Goal: Information Seeking & Learning: Learn about a topic

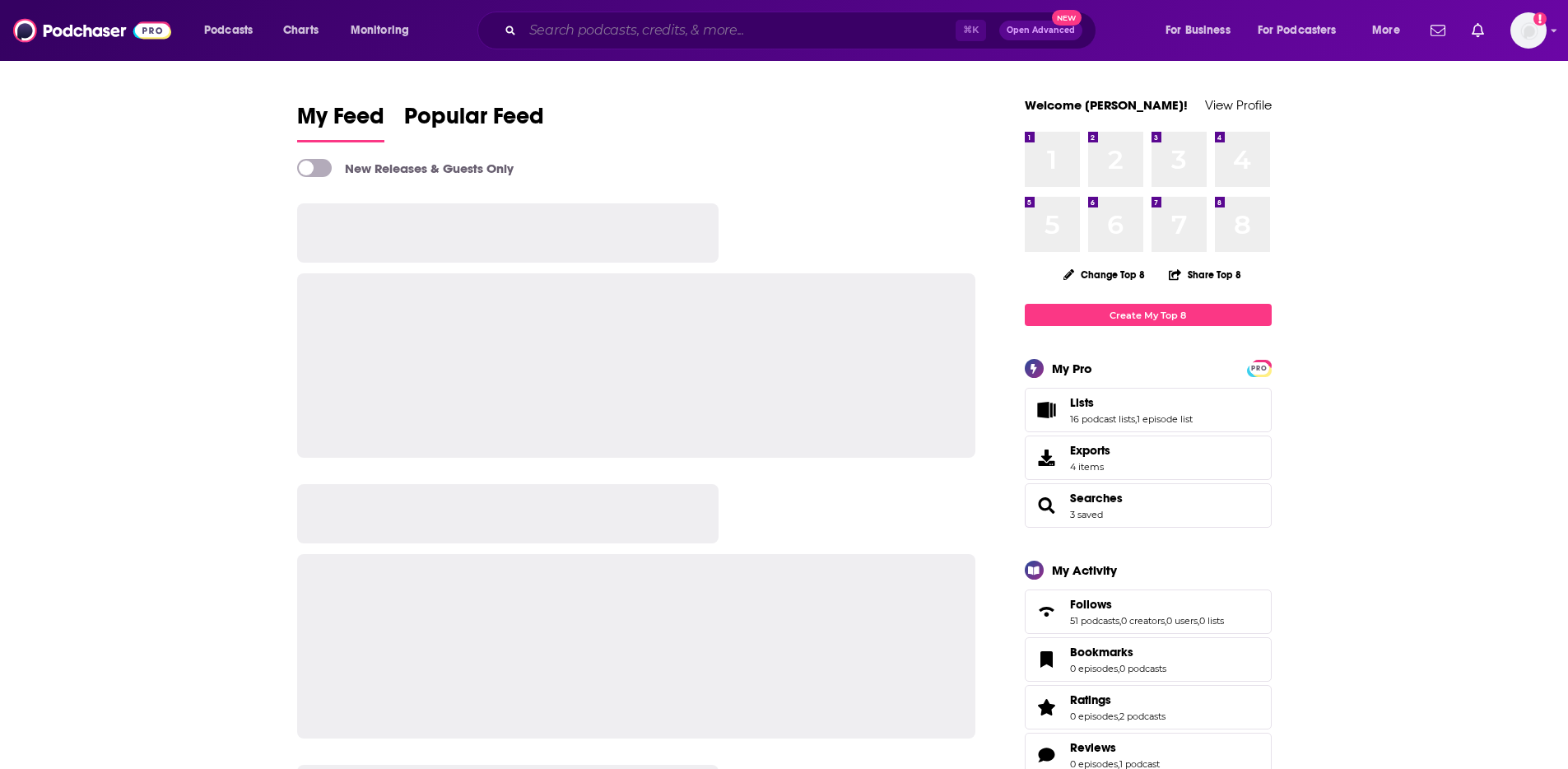
click at [669, 30] on input "Search podcasts, credits, & more..." at bounding box center [739, 31] width 433 height 26
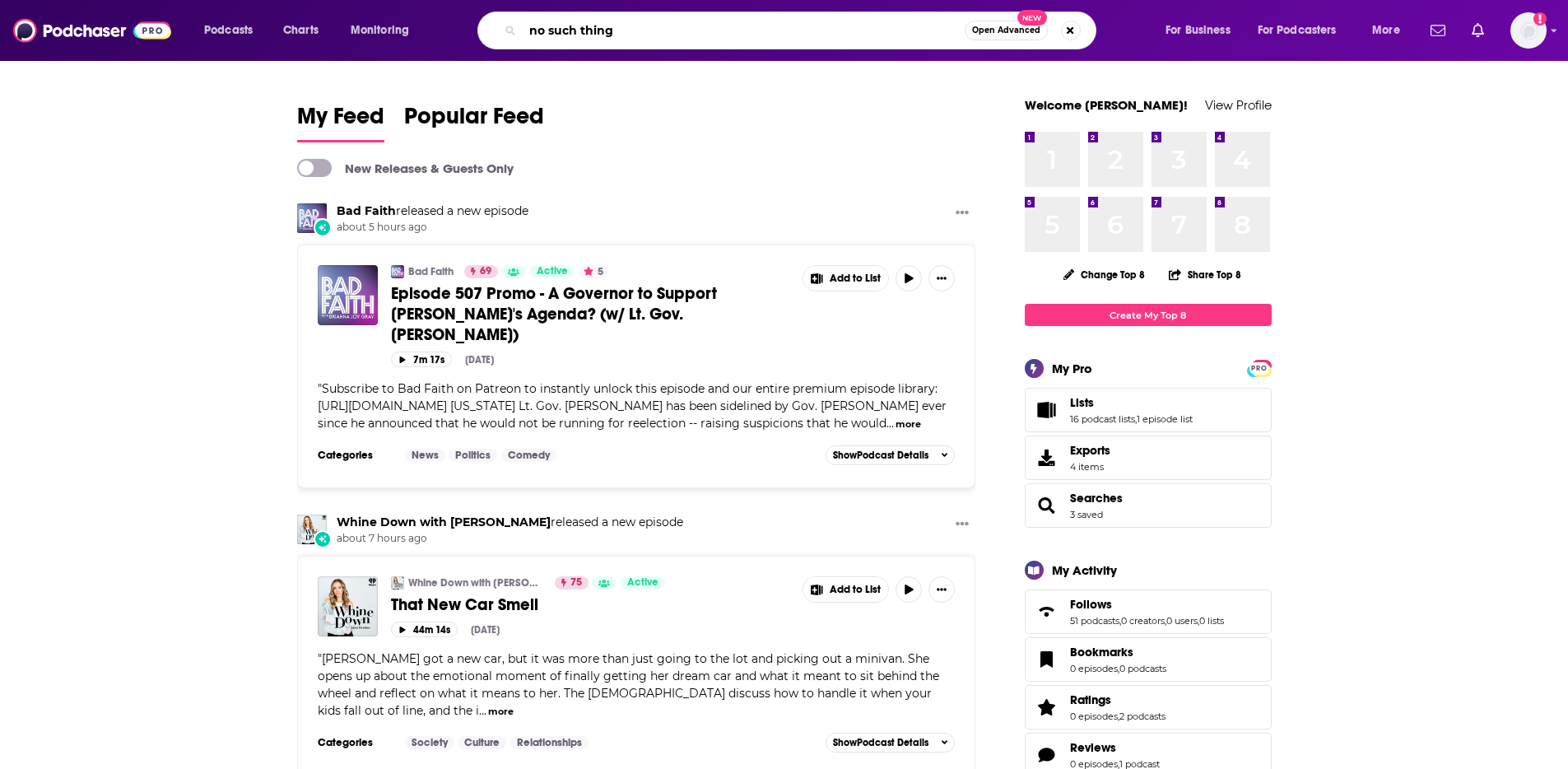
type input "no such thing"
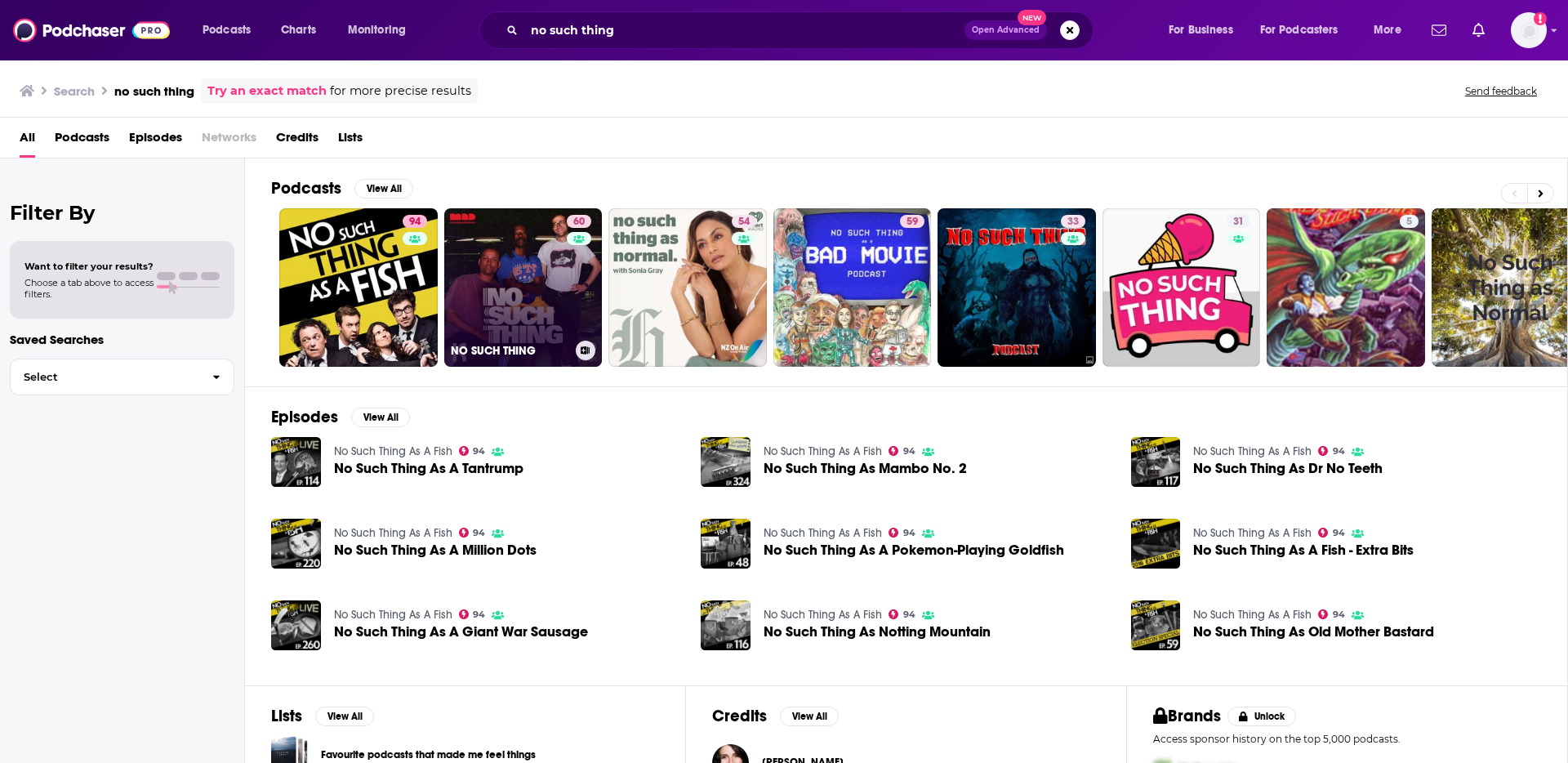
click at [516, 284] on link "60 NO SUCH THING" at bounding box center [524, 287] width 159 height 159
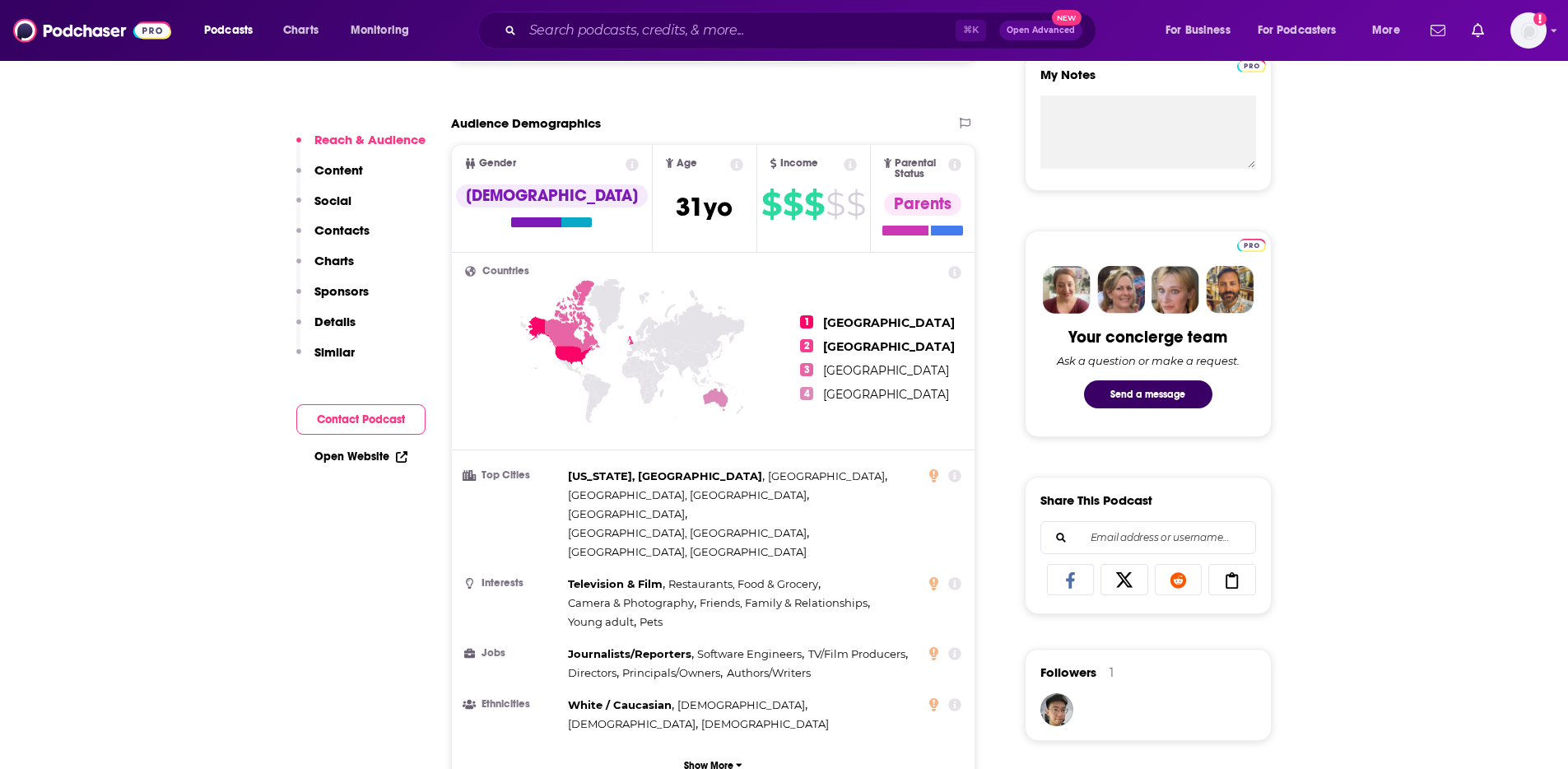
scroll to position [690, 0]
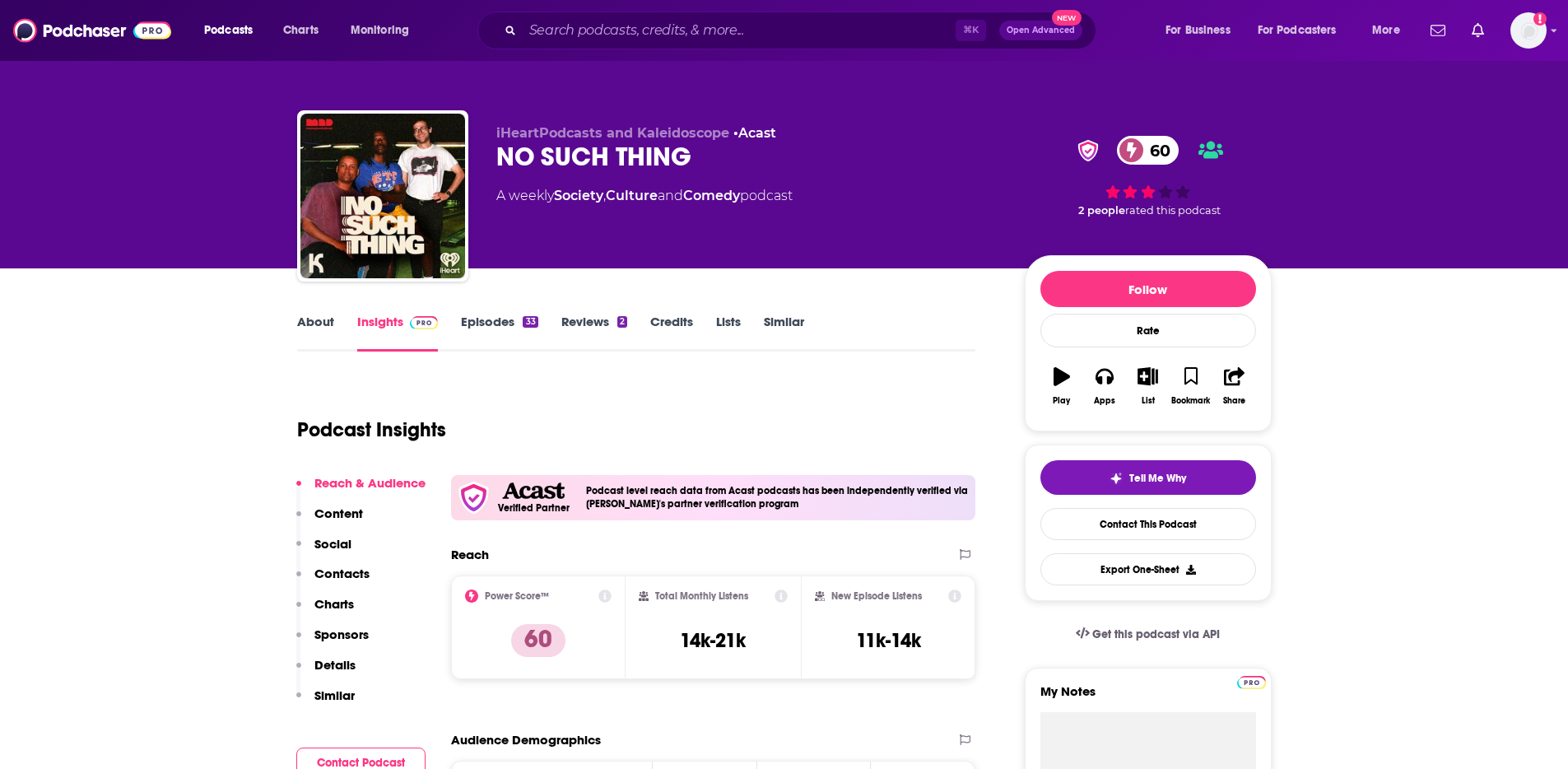
click at [527, 319] on div "33" at bounding box center [530, 322] width 15 height 12
drag, startPoint x: 59, startPoint y: 395, endPoint x: 129, endPoint y: 392, distance: 70.1
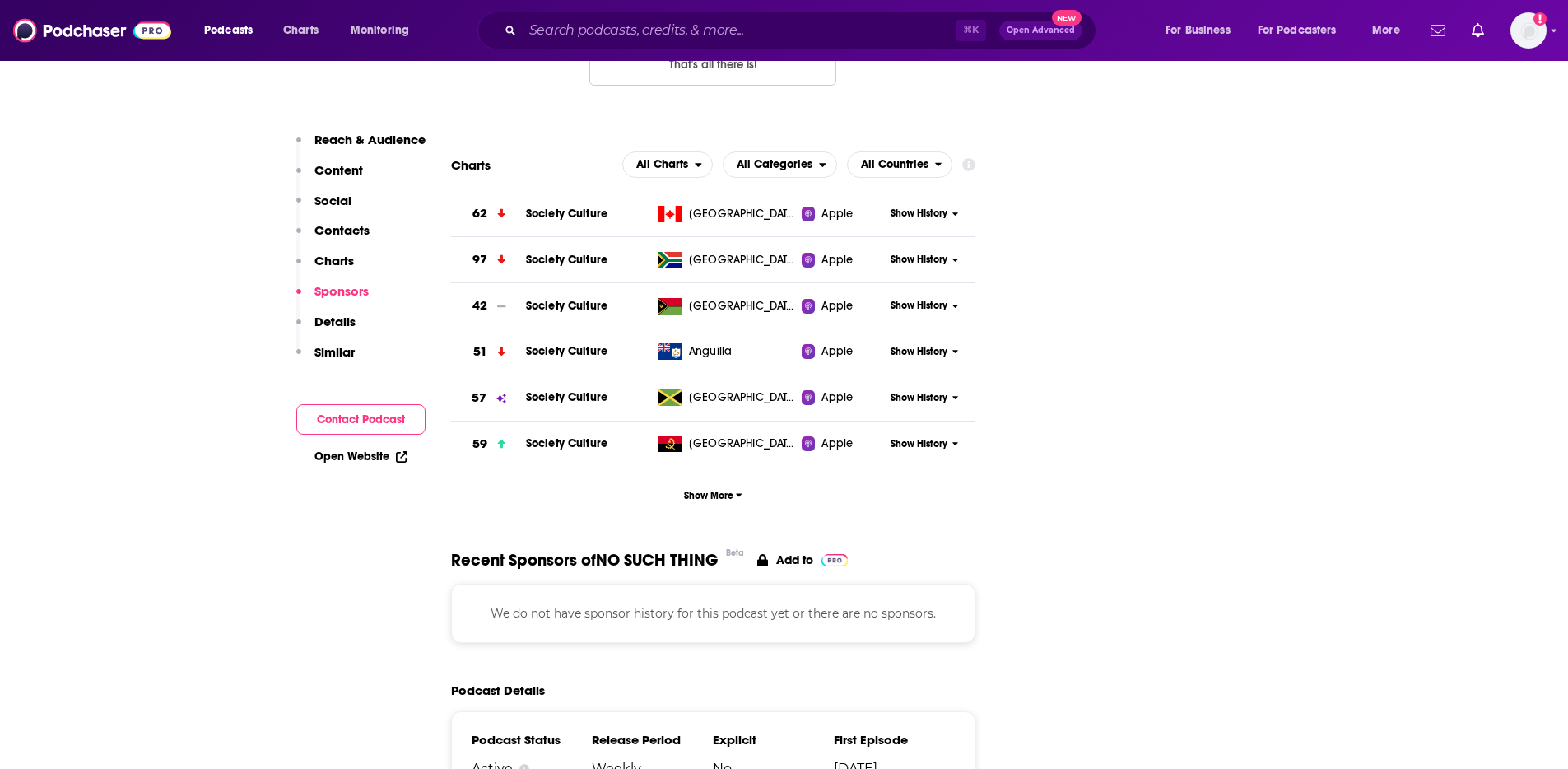
scroll to position [1804, 0]
